Goal: Information Seeking & Learning: Learn about a topic

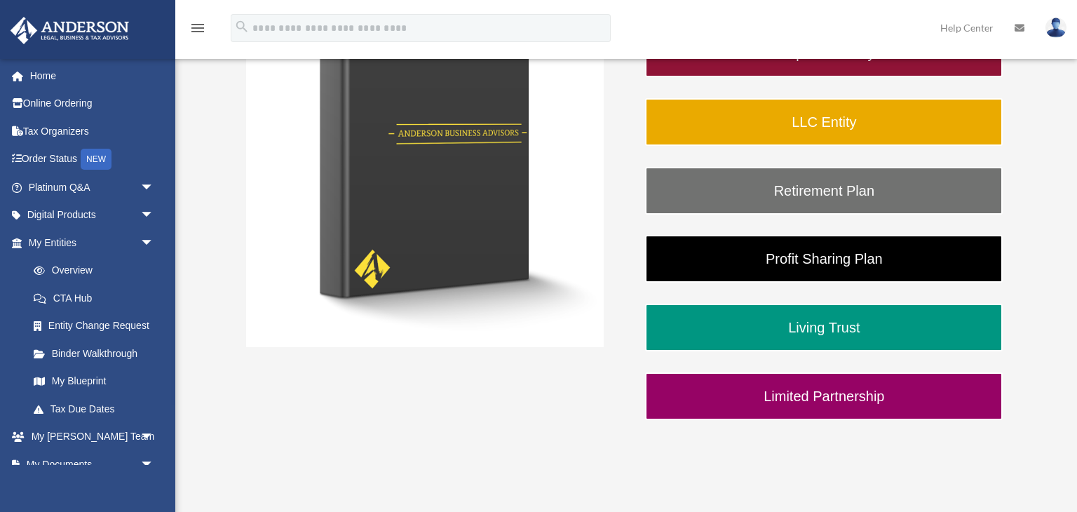
scroll to position [299, 0]
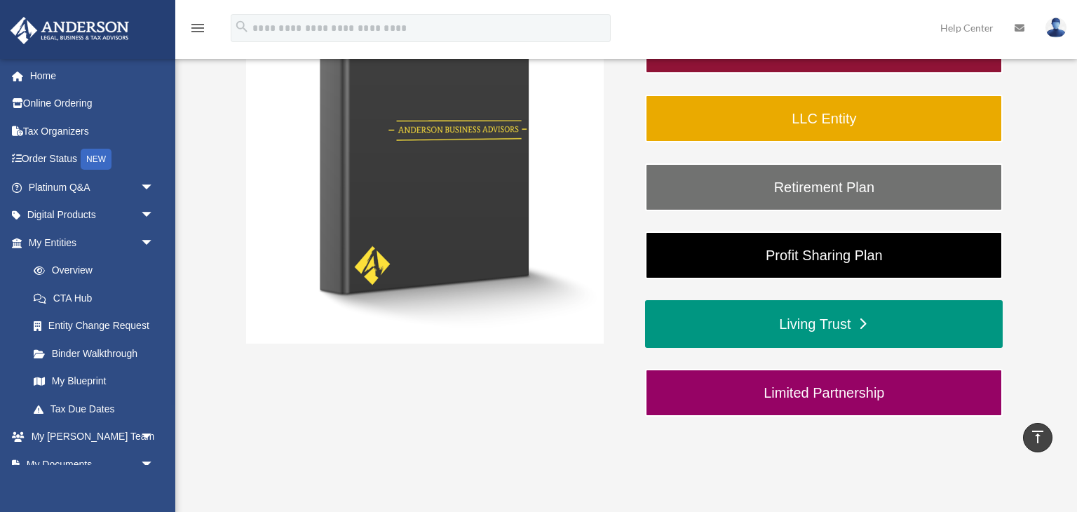
click at [926, 325] on link "Living Trust" at bounding box center [824, 324] width 358 height 48
click at [866, 326] on link "Living Trust" at bounding box center [824, 324] width 358 height 48
click at [863, 328] on link "Living Trust" at bounding box center [824, 324] width 358 height 48
click at [865, 328] on link "Living Trust" at bounding box center [824, 324] width 358 height 48
click at [825, 328] on link "Living Trust" at bounding box center [824, 324] width 358 height 48
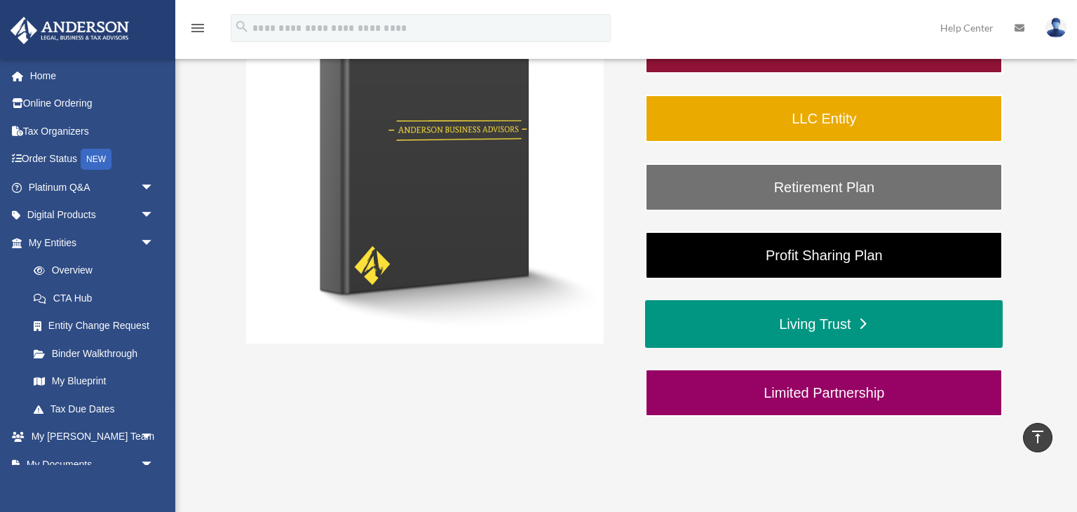
click at [889, 331] on link "Living Trust" at bounding box center [824, 324] width 358 height 48
click at [853, 322] on link "Living Trust" at bounding box center [824, 324] width 358 height 48
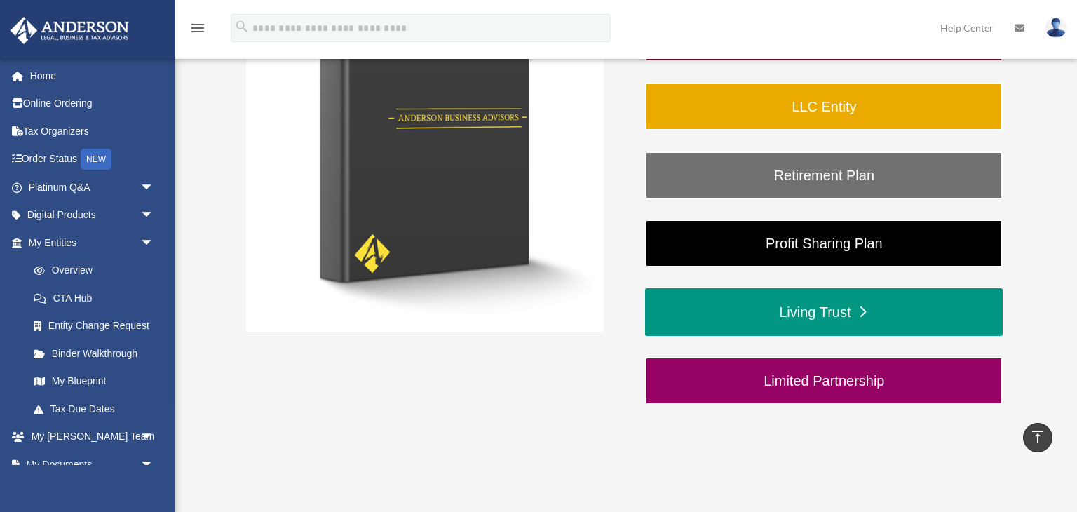
scroll to position [313, 0]
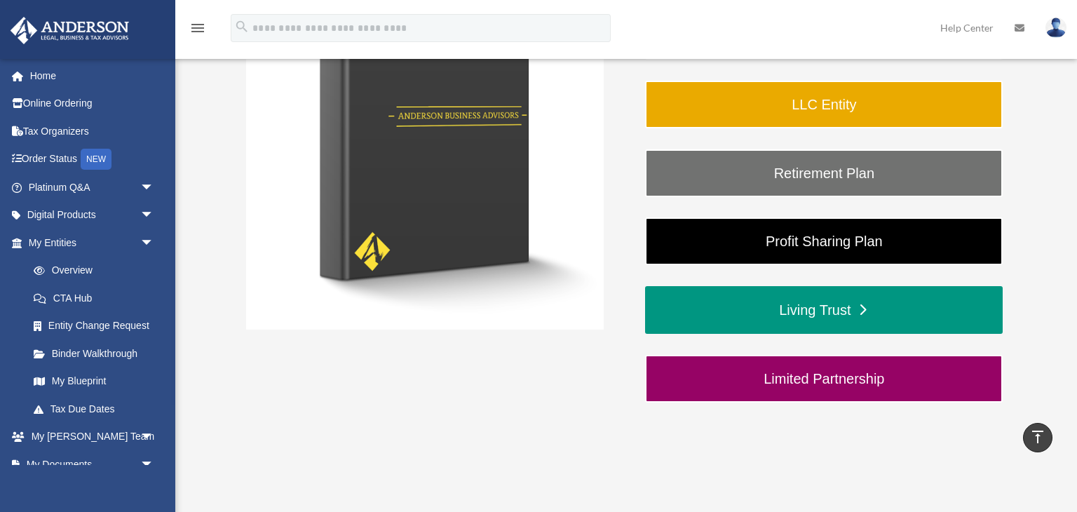
click at [856, 309] on link "Living Trust" at bounding box center [824, 310] width 358 height 48
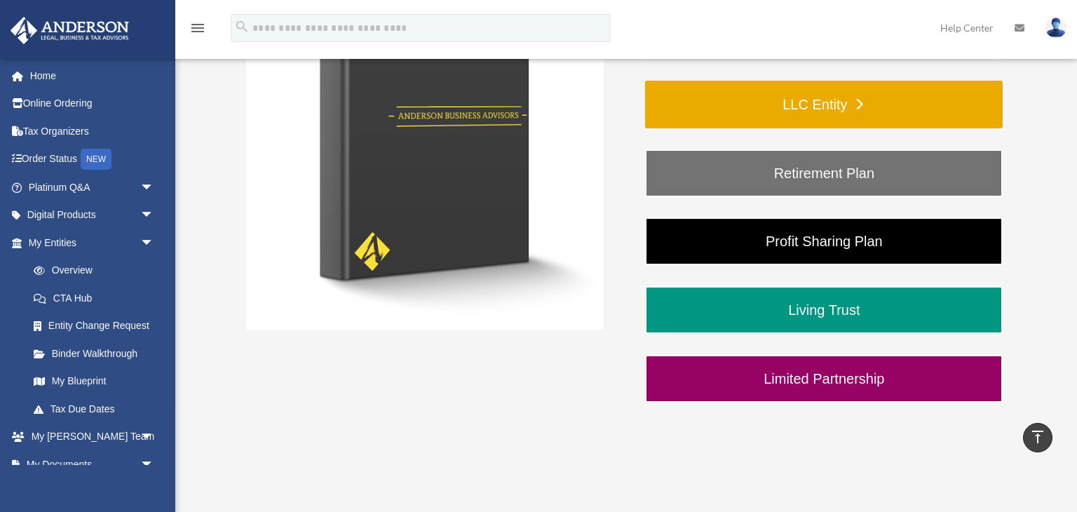
click at [870, 108] on link "LLC Entity" at bounding box center [824, 105] width 358 height 48
click at [900, 103] on link "LLC Entity" at bounding box center [824, 105] width 358 height 48
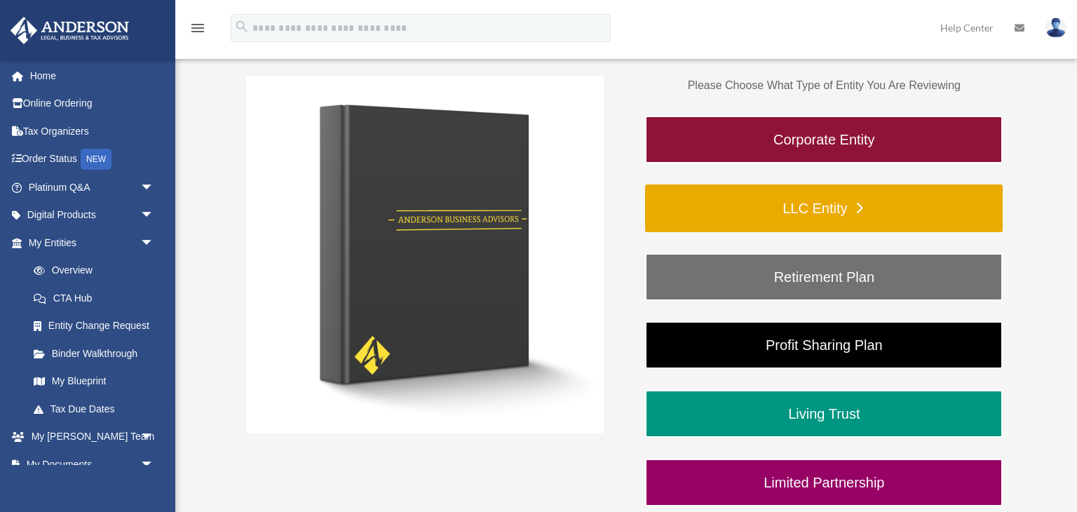
scroll to position [215, 0]
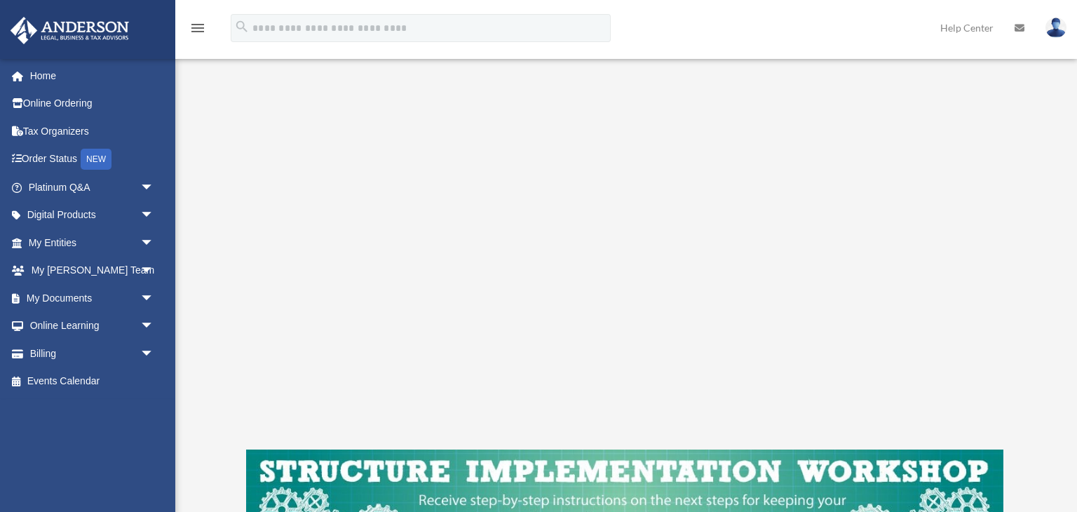
scroll to position [234, 0]
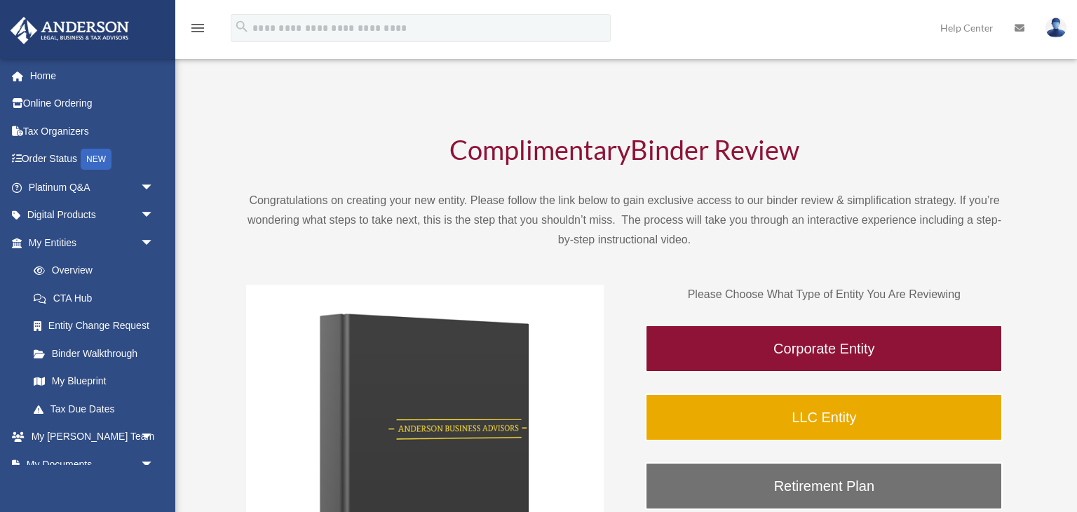
scroll to position [211, 0]
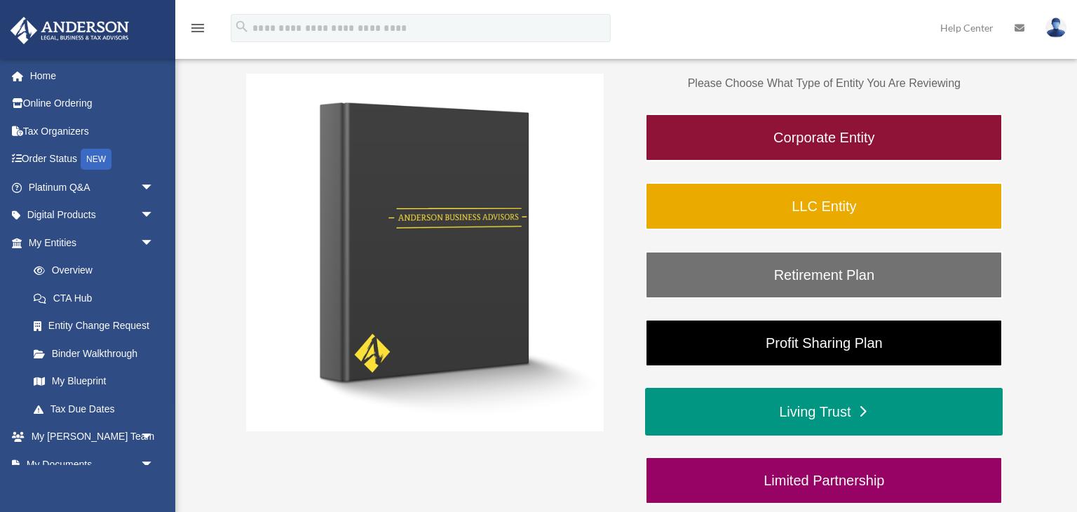
click at [872, 407] on link "Living Trust" at bounding box center [824, 412] width 358 height 48
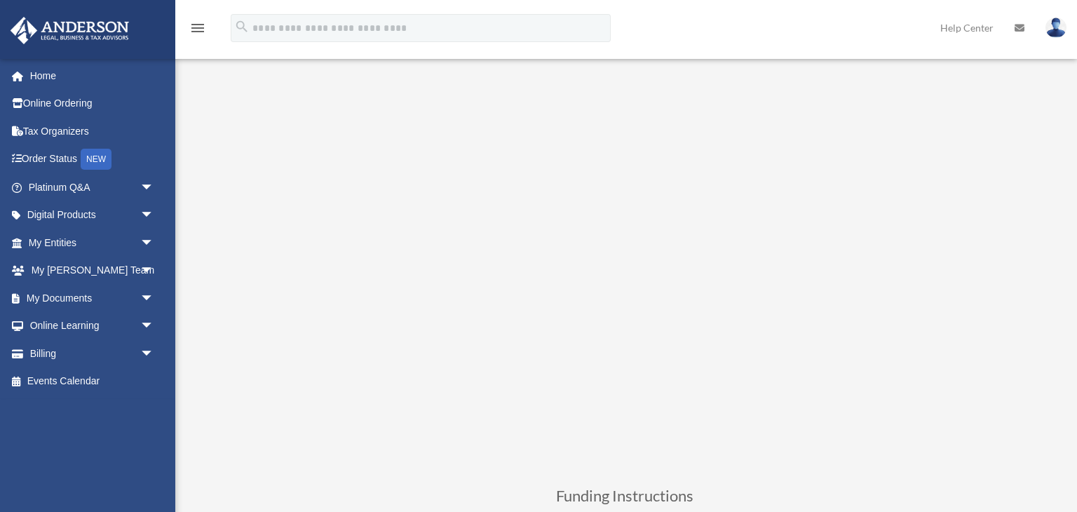
scroll to position [141, 0]
click at [93, 295] on link "My Documents arrow_drop_down" at bounding box center [93, 298] width 166 height 28
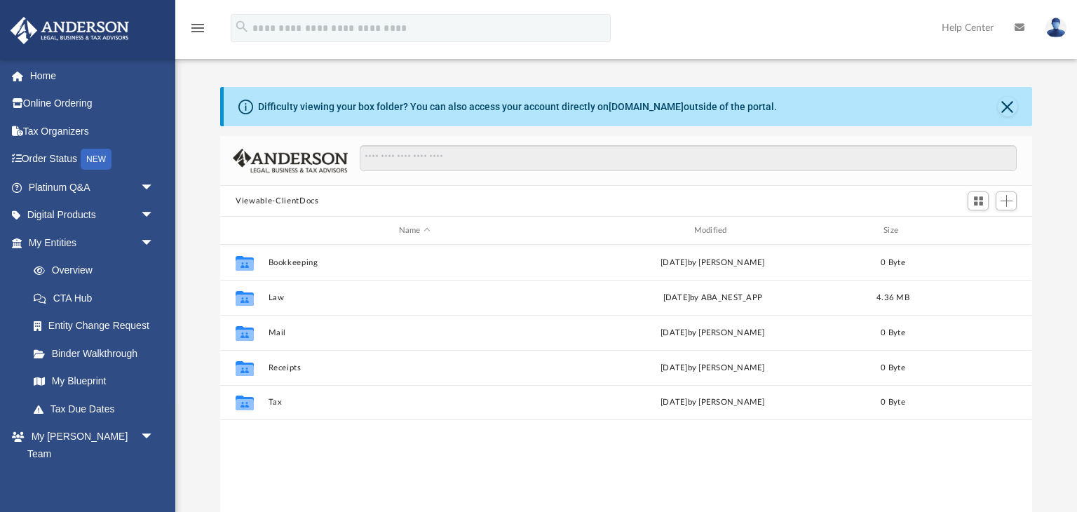
scroll to position [318, 811]
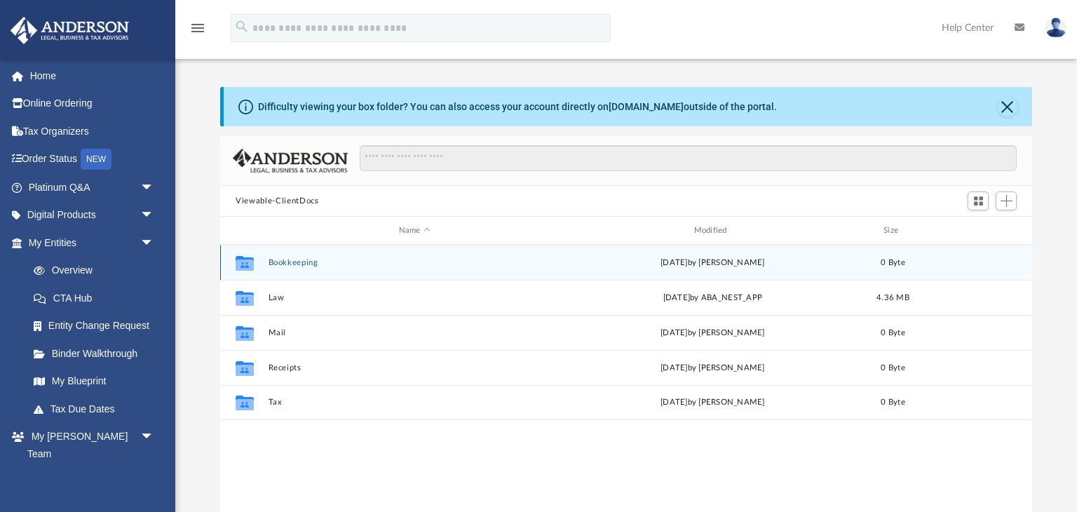
click at [306, 264] on button "Bookkeeping" at bounding box center [415, 262] width 292 height 9
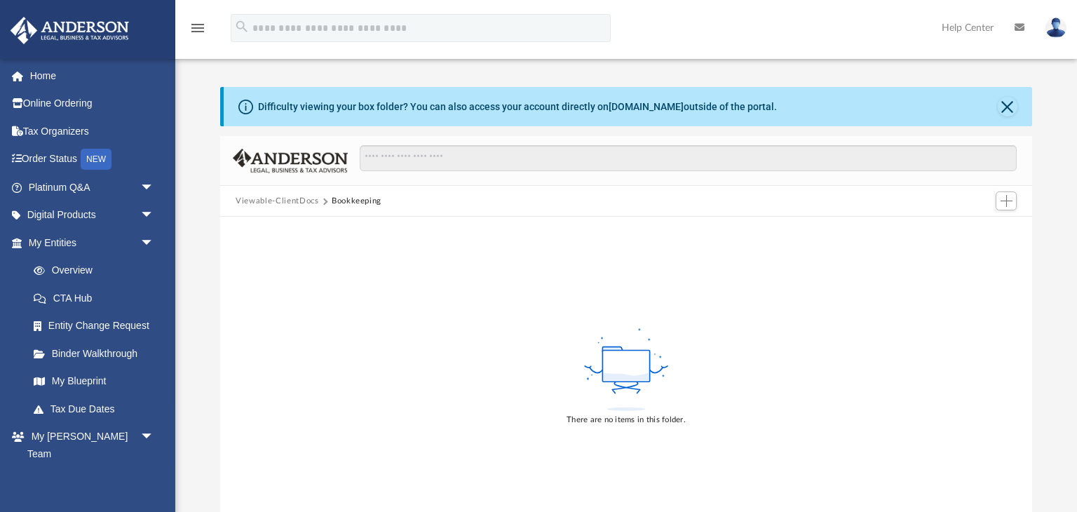
click at [288, 199] on button "Viewable-ClientDocs" at bounding box center [277, 201] width 83 height 13
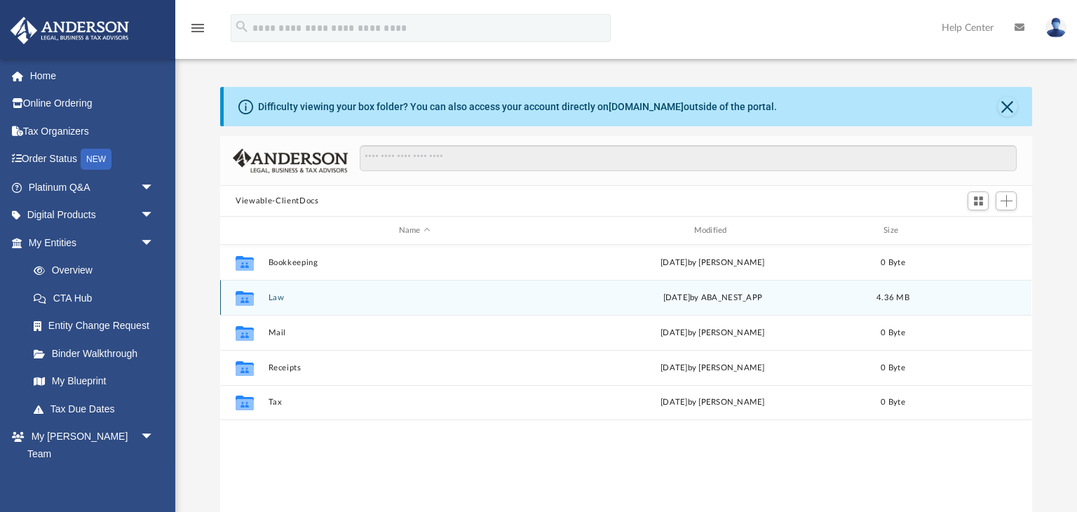
click at [304, 297] on button "Law" at bounding box center [415, 297] width 292 height 9
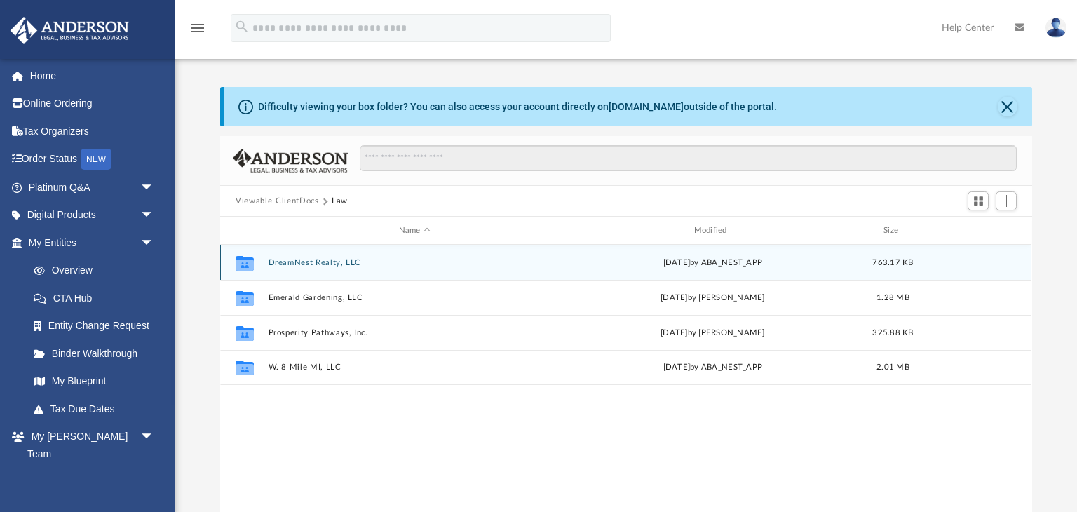
click at [335, 263] on button "DreamNest Realty, LLC" at bounding box center [415, 262] width 292 height 9
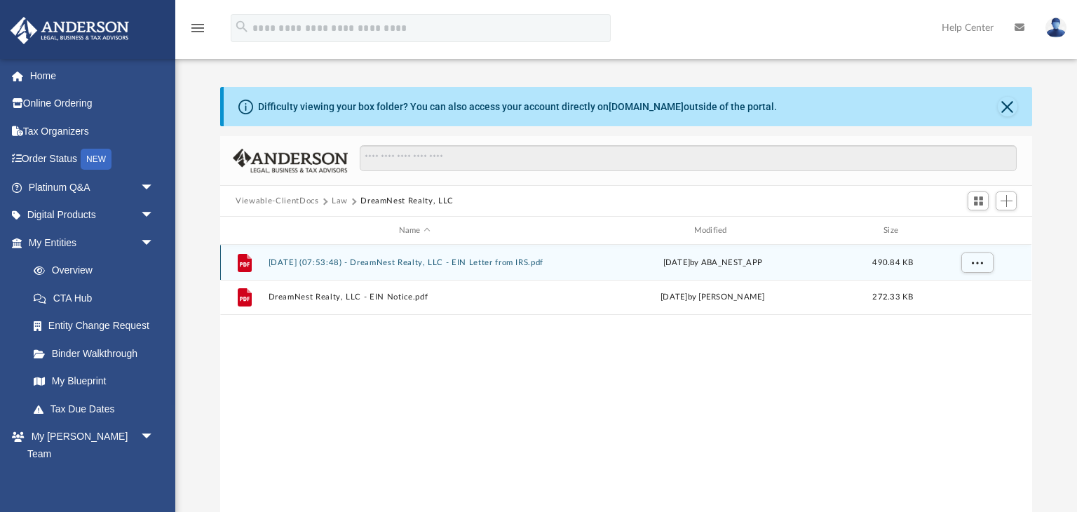
click at [508, 263] on button "[DATE] (07:53:48) - DreamNest Realty, LLC - EIN Letter from IRS.pdf" at bounding box center [415, 262] width 292 height 9
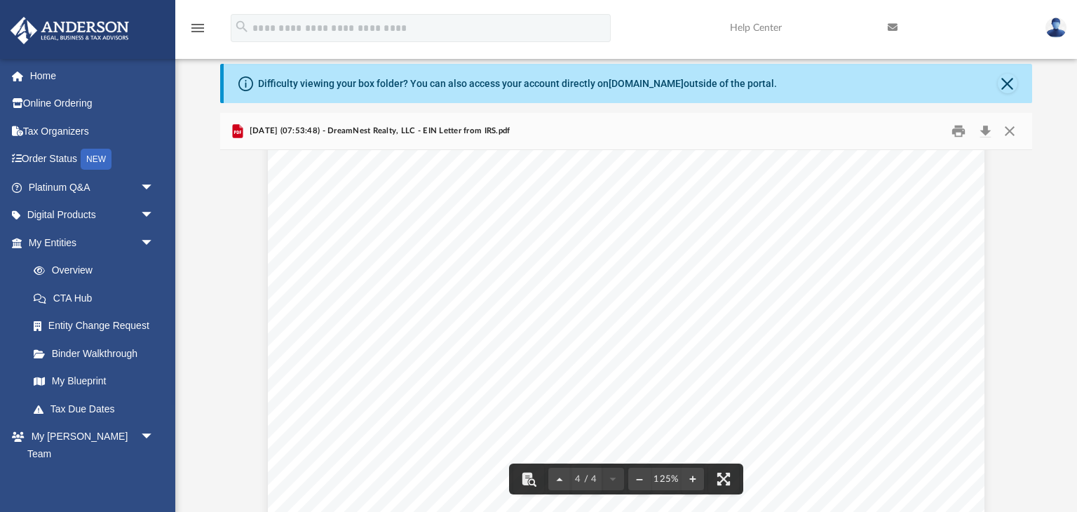
scroll to position [3409, 0]
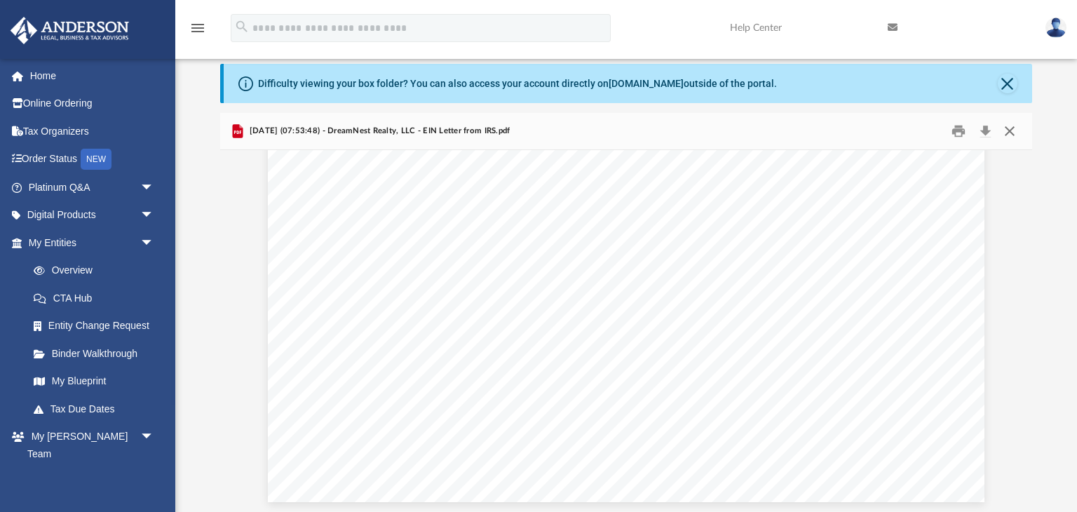
click at [1004, 133] on button "Close" at bounding box center [1009, 132] width 25 height 22
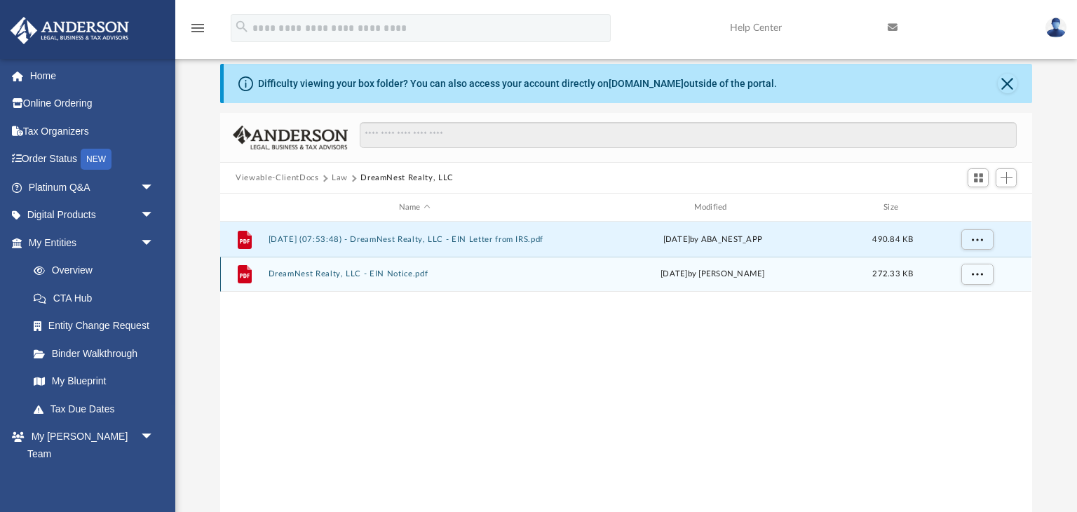
click at [396, 277] on button "DreamNest Realty, LLC - EIN Notice.pdf" at bounding box center [415, 273] width 292 height 9
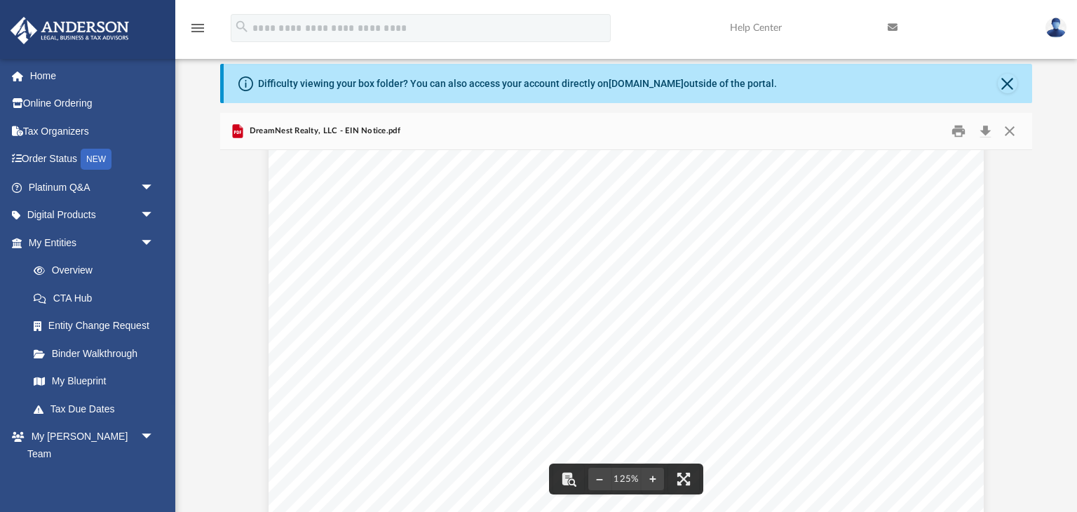
scroll to position [0, 0]
click at [1016, 136] on button "Close" at bounding box center [1009, 132] width 25 height 22
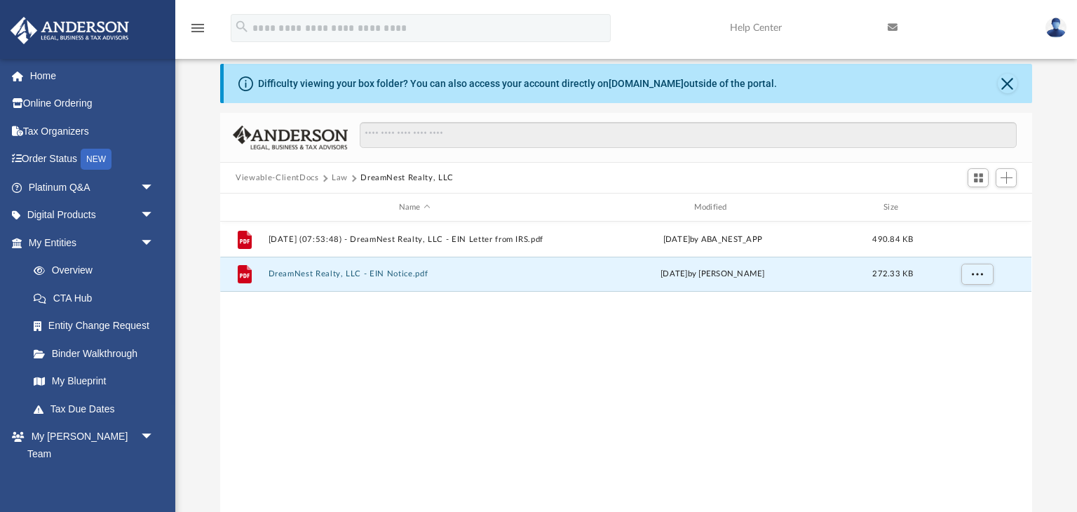
click at [337, 176] on button "Law" at bounding box center [340, 178] width 16 height 13
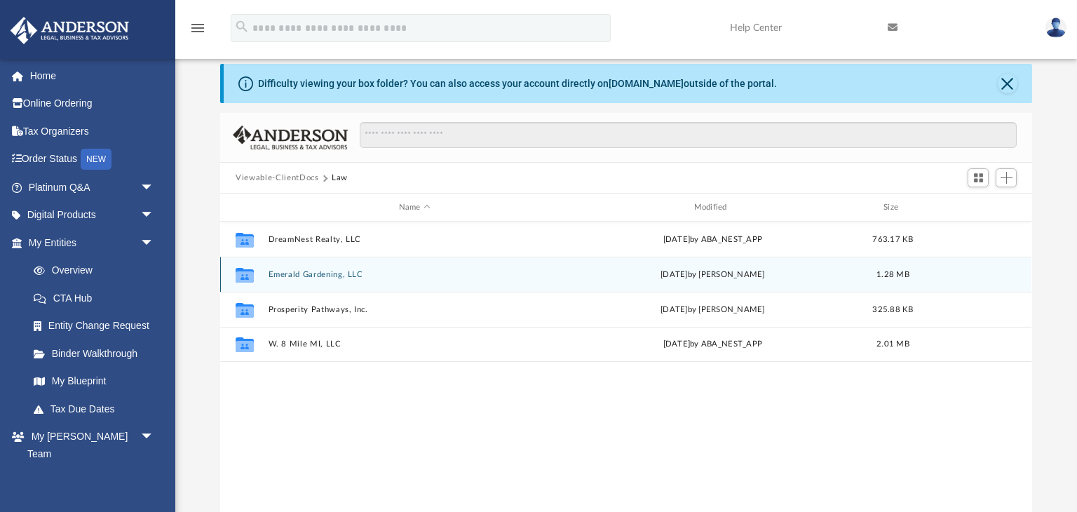
click at [346, 273] on button "Emerald Gardening, LLC" at bounding box center [415, 274] width 292 height 9
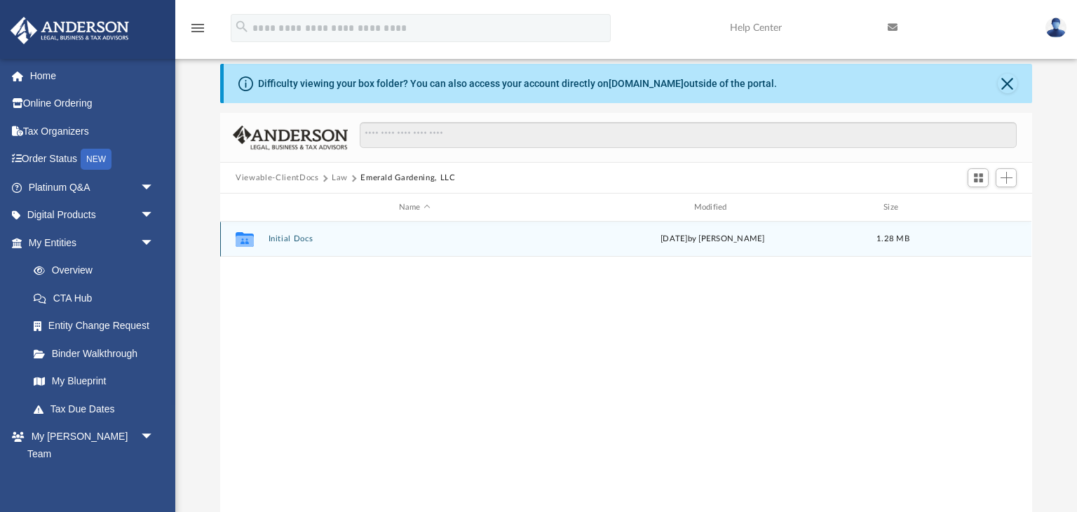
click at [299, 235] on button "Initial Docs" at bounding box center [415, 238] width 292 height 9
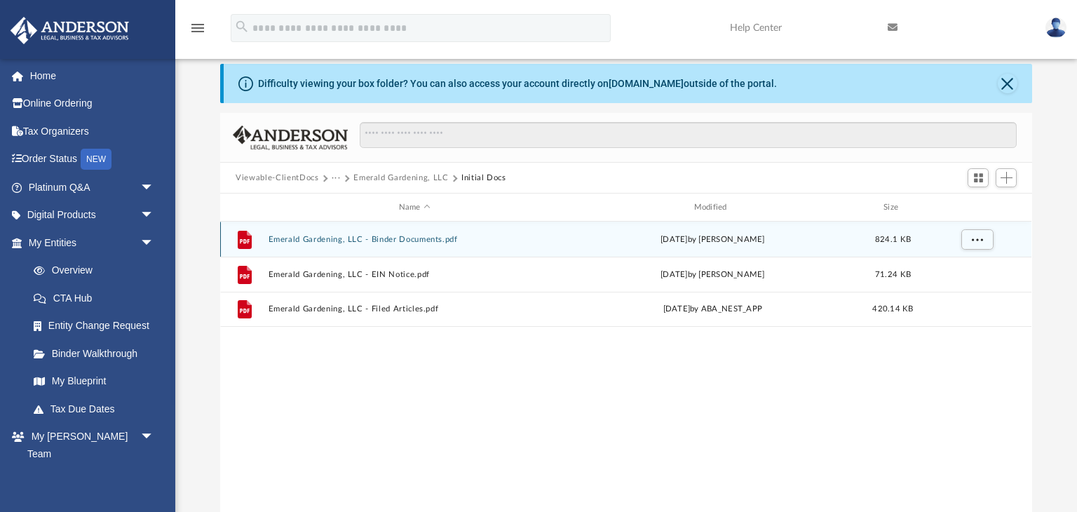
click at [435, 238] on button "Emerald Gardening, LLC - Binder Documents.pdf" at bounding box center [415, 239] width 292 height 9
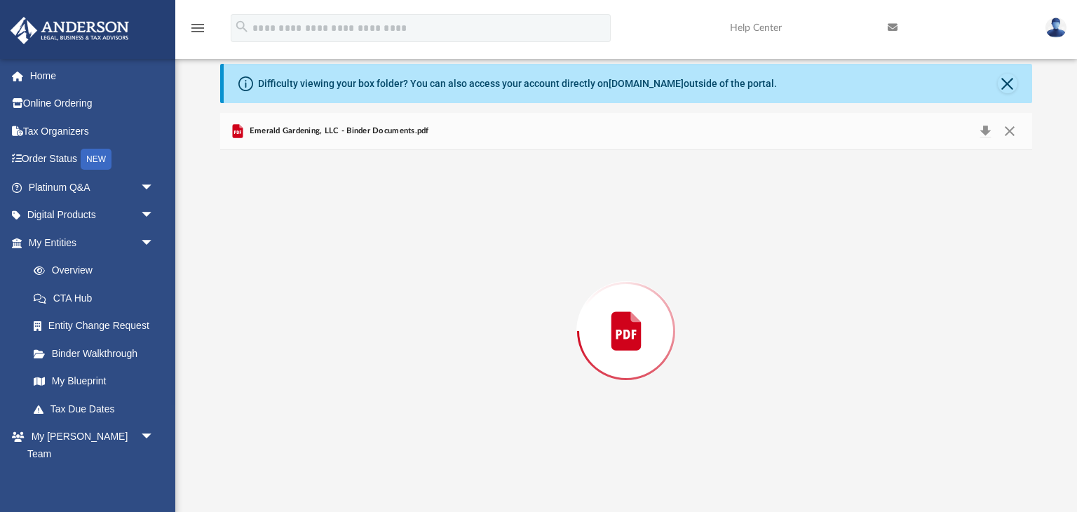
scroll to position [6628, 0]
click at [1010, 134] on button "Close" at bounding box center [1009, 132] width 25 height 22
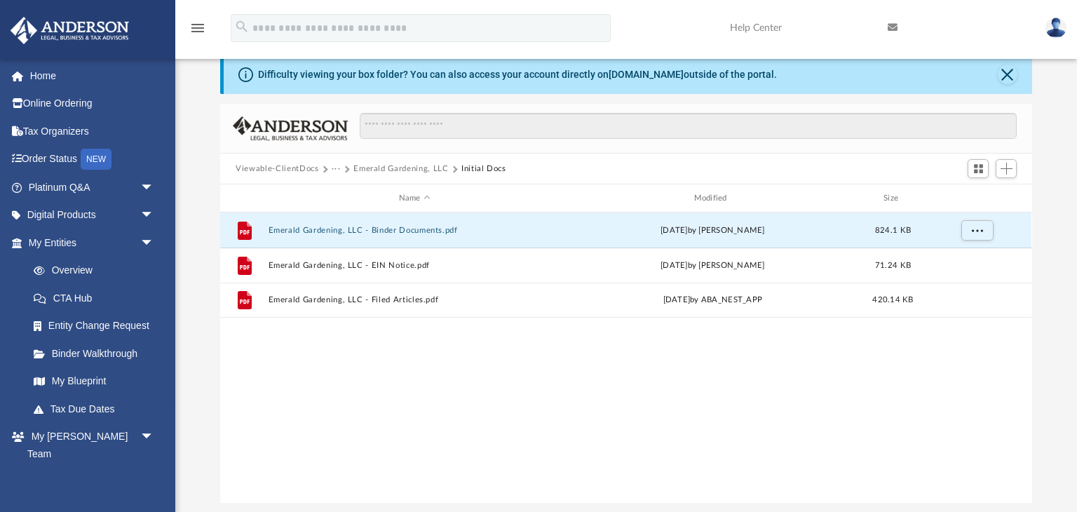
scroll to position [34, 0]
click at [334, 164] on button "···" at bounding box center [336, 167] width 9 height 13
click at [351, 191] on li "Law" at bounding box center [347, 191] width 16 height 15
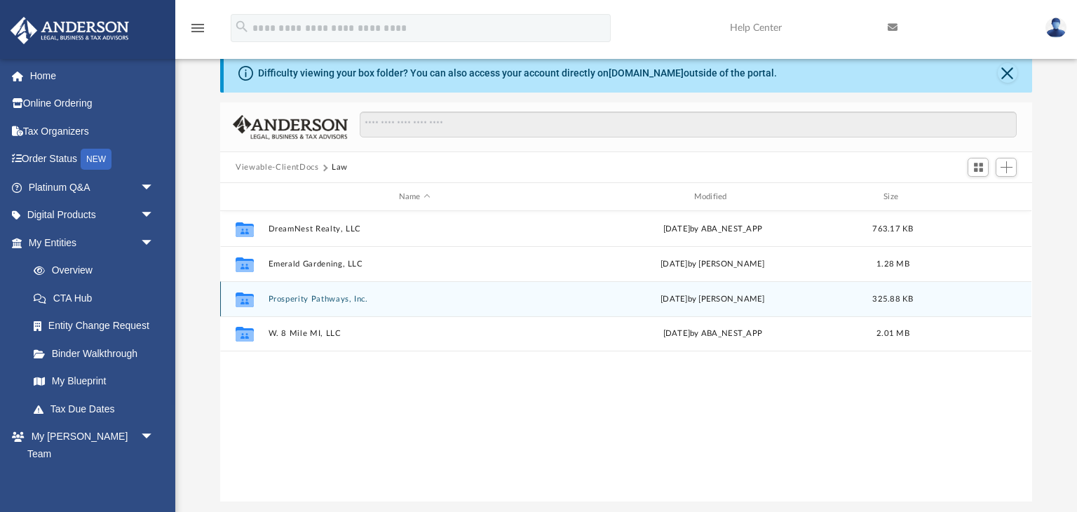
click at [332, 302] on button "Prosperity Pathways, Inc." at bounding box center [415, 299] width 292 height 9
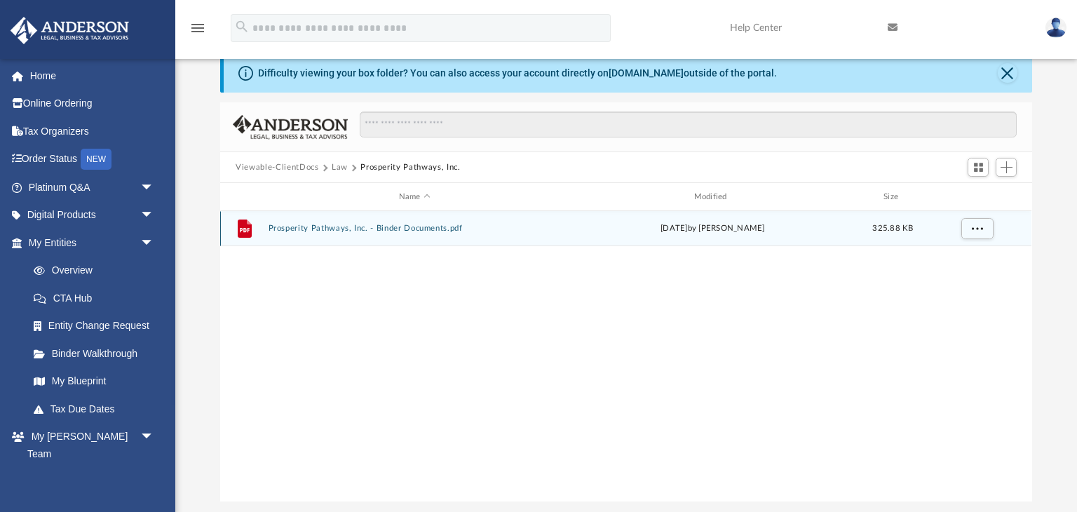
click at [435, 229] on button "Prosperity Pathways, Inc. - Binder Documents.pdf" at bounding box center [415, 228] width 292 height 9
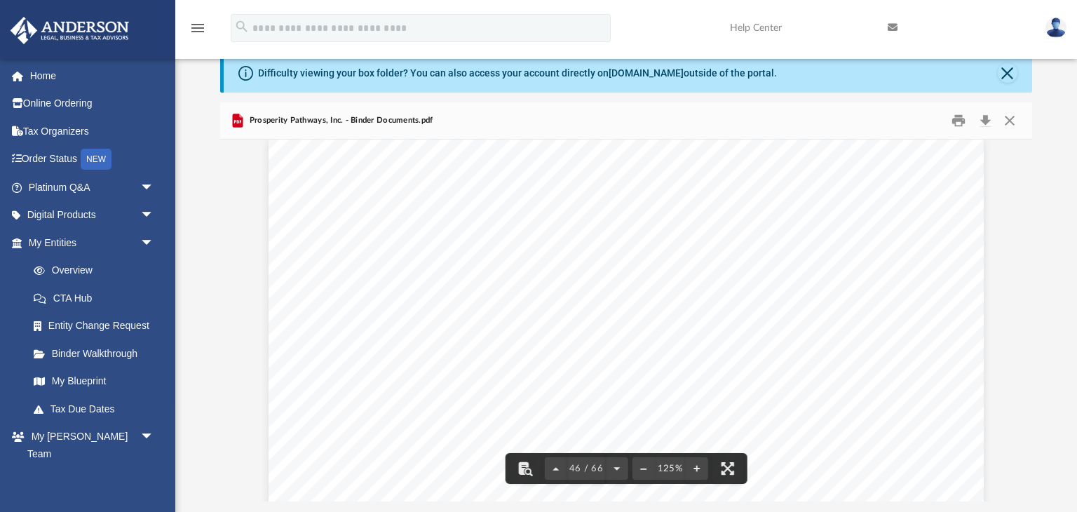
scroll to position [42622, 0]
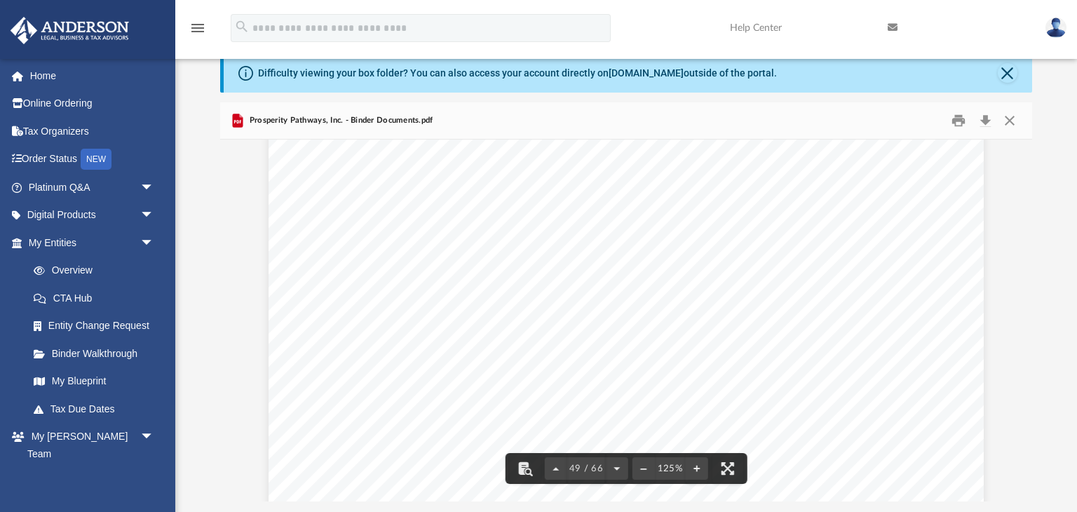
scroll to position [45740, 0]
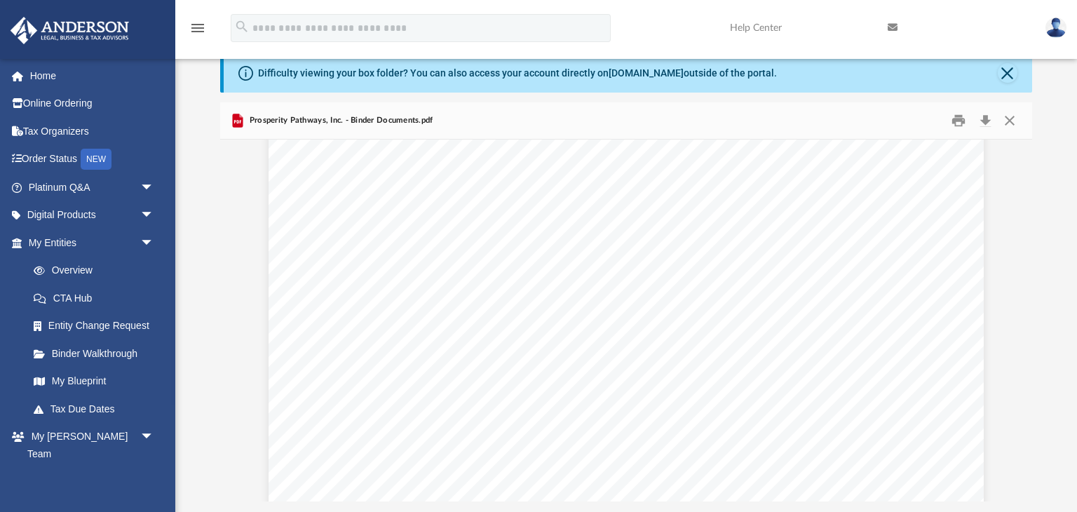
click at [908, 390] on div "Bylaws of Prosperity Pathways, Inc. Page 3 of 17 non-profit corporation in any …" at bounding box center [626, 321] width 715 height 926
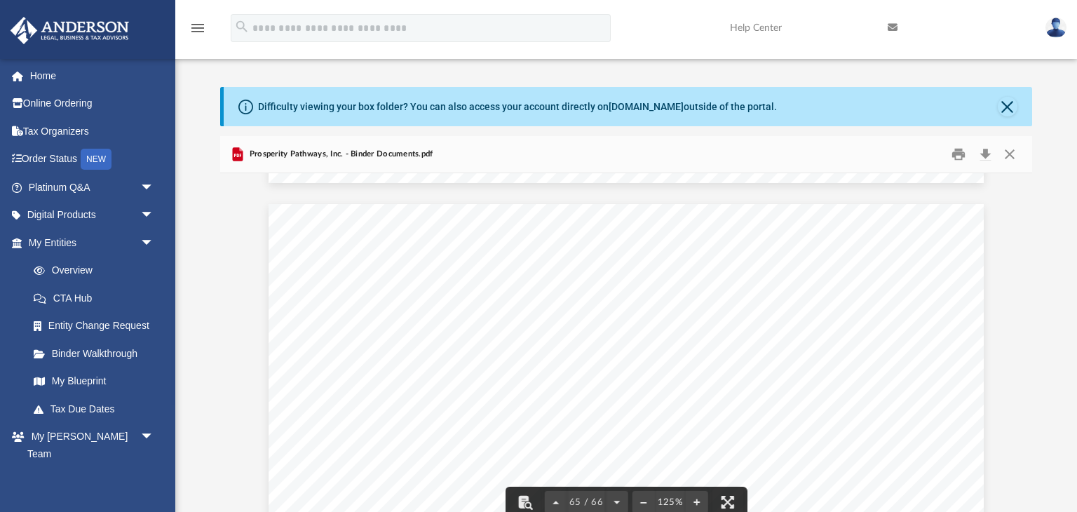
scroll to position [60574, 0]
click at [1018, 156] on button "Close" at bounding box center [1009, 155] width 25 height 22
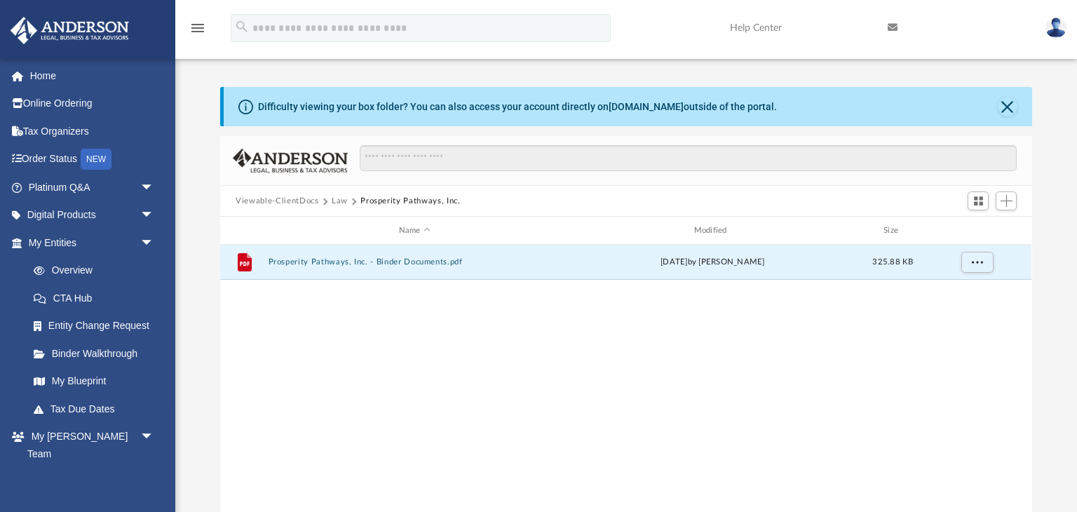
click at [334, 200] on button "Law" at bounding box center [340, 201] width 16 height 13
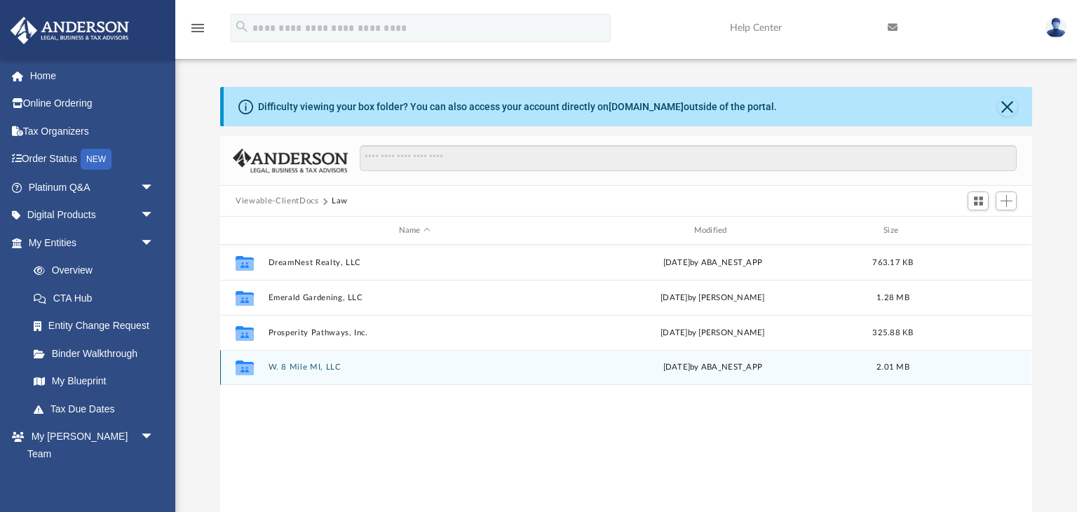
click at [303, 368] on button "W. 8 Mile MI, LLC" at bounding box center [415, 367] width 292 height 9
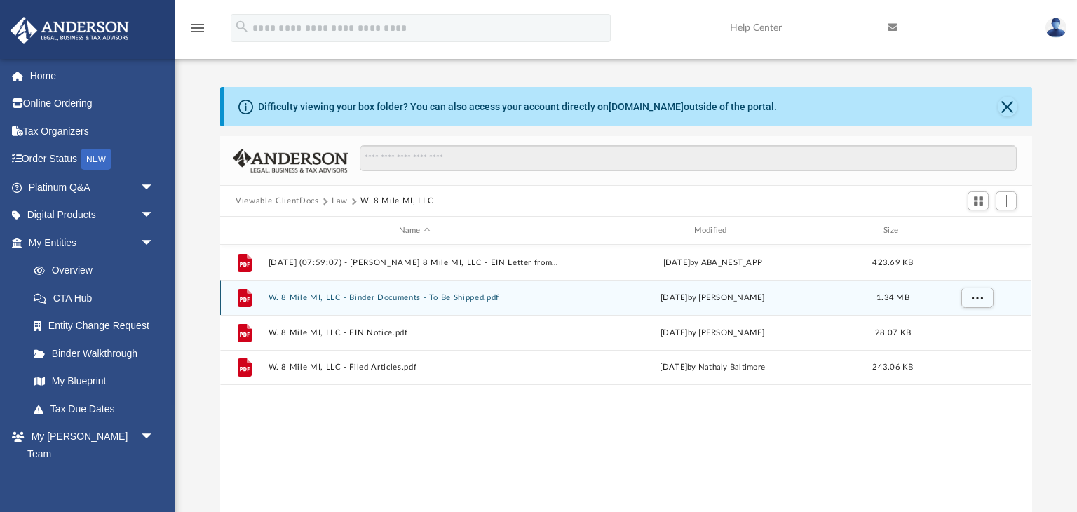
click at [450, 298] on button "W. 8 Mile MI, LLC - Binder Documents - To Be Shipped.pdf" at bounding box center [415, 297] width 292 height 9
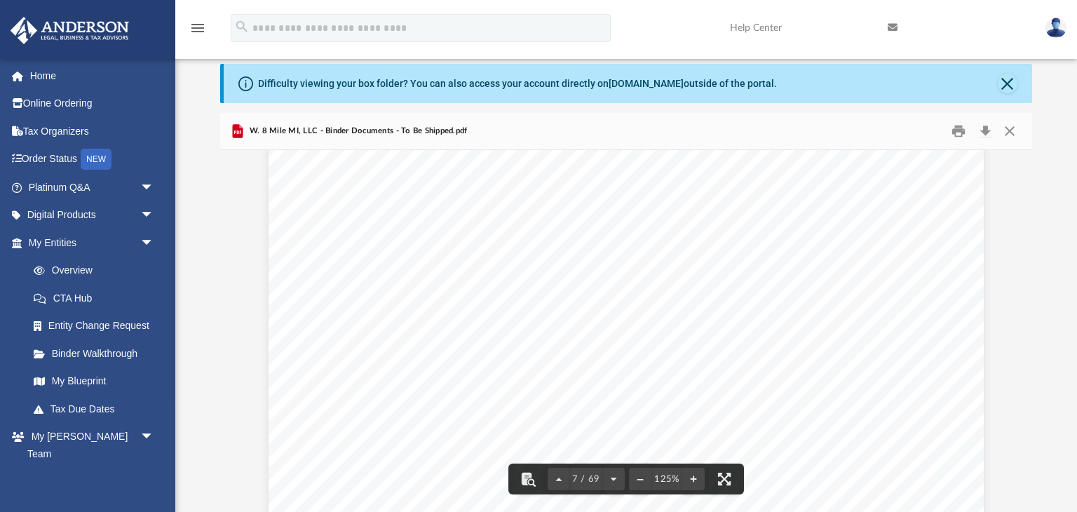
scroll to position [5854, 0]
click at [884, 412] on div "OPERATING AGREEMENT OF W. 8 MILE MI, LLC A [US_STATE] LIMITED LIABILITY COMPANY…" at bounding box center [626, 368] width 715 height 926
click at [872, 297] on div "Operating Agreement of W. 8 Mile MI, LLC Page 9 of 39 Section 7.05 No Partition…" at bounding box center [626, 76] width 715 height 926
